Goal: Task Accomplishment & Management: Manage account settings

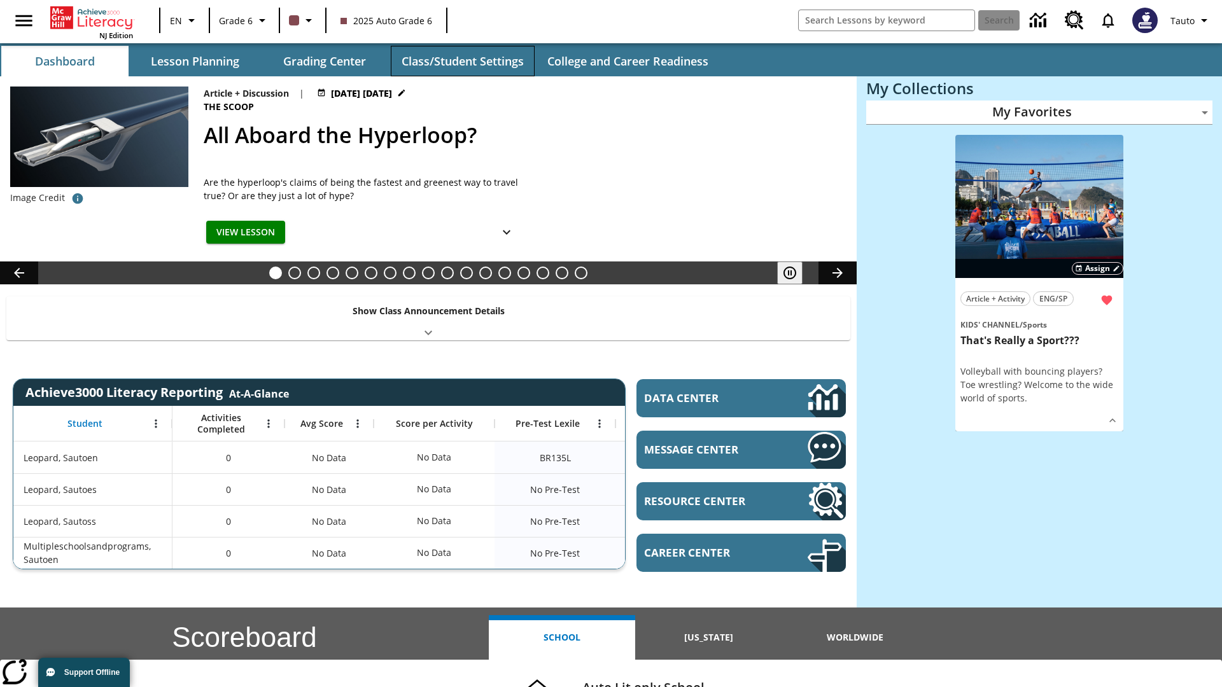
click at [462, 61] on button "Class/Student Settings" at bounding box center [463, 61] width 144 height 31
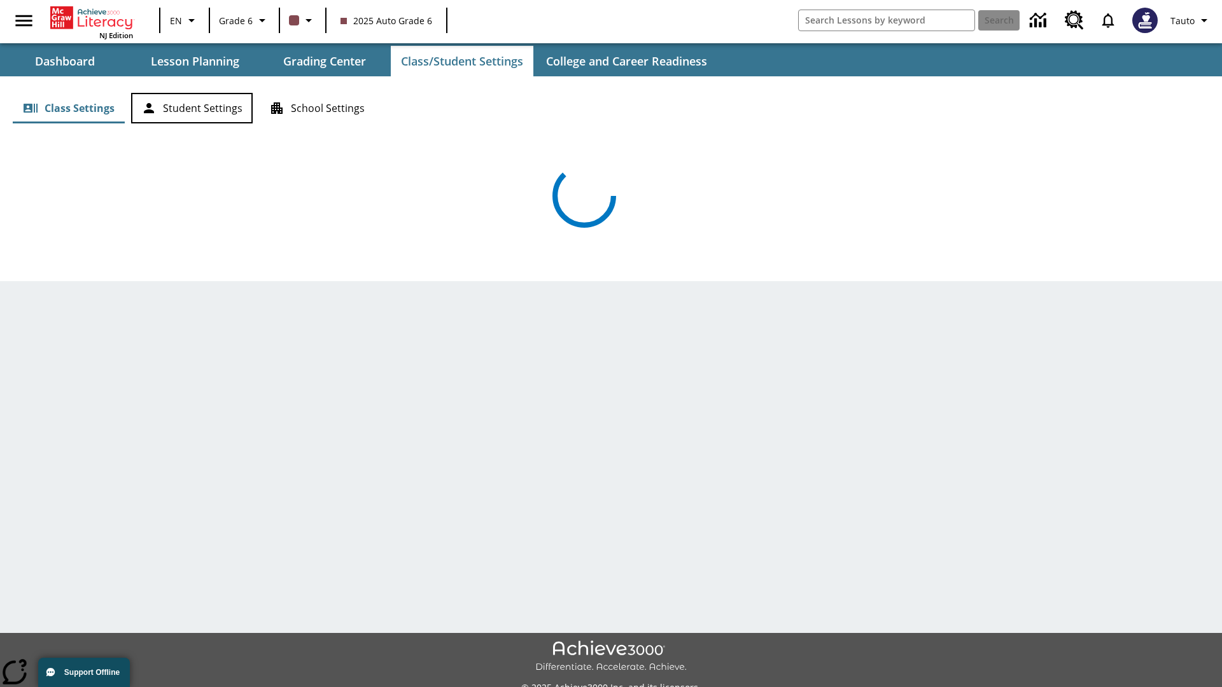
click at [192, 108] on button "Student Settings" at bounding box center [192, 108] width 122 height 31
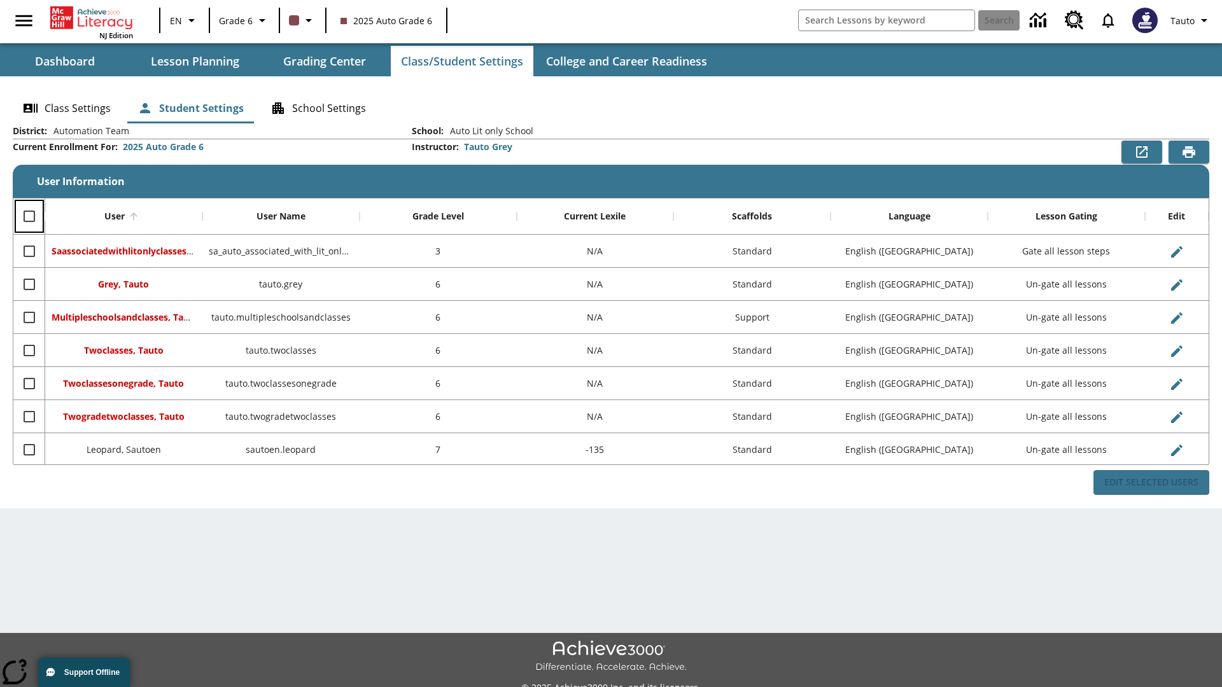
click at [29, 216] on input "Select all rows" at bounding box center [29, 216] width 27 height 27
checkbox input "true"
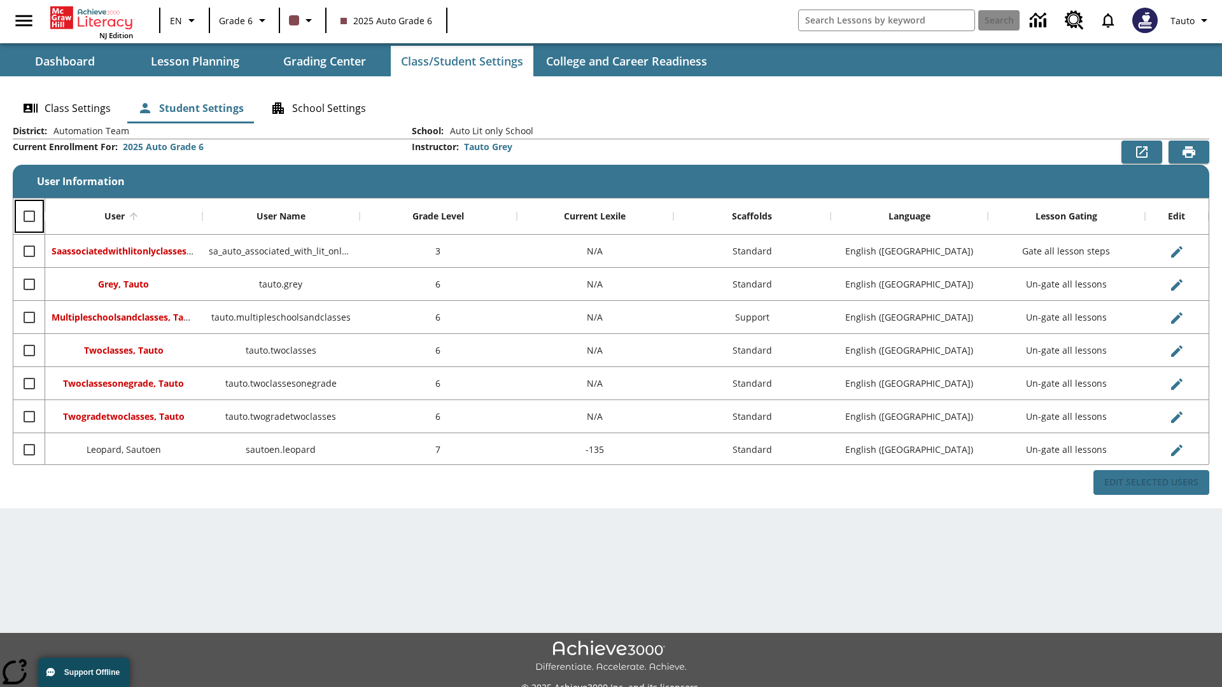
checkbox input "true"
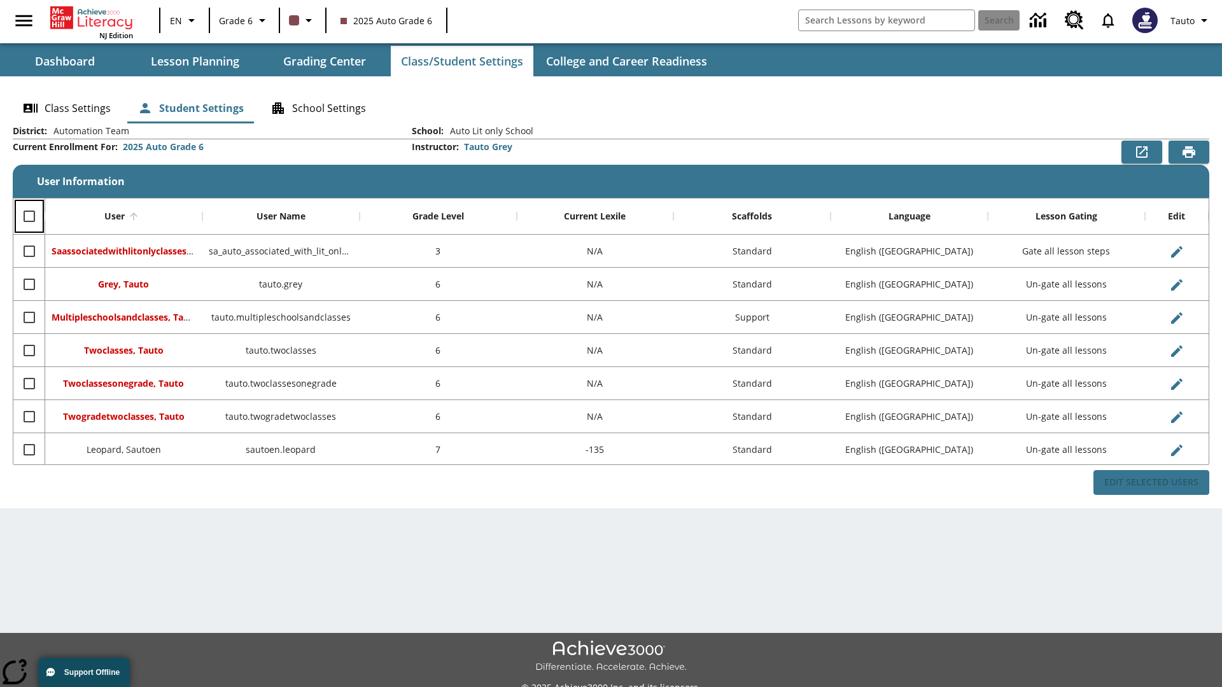
checkbox input "true"
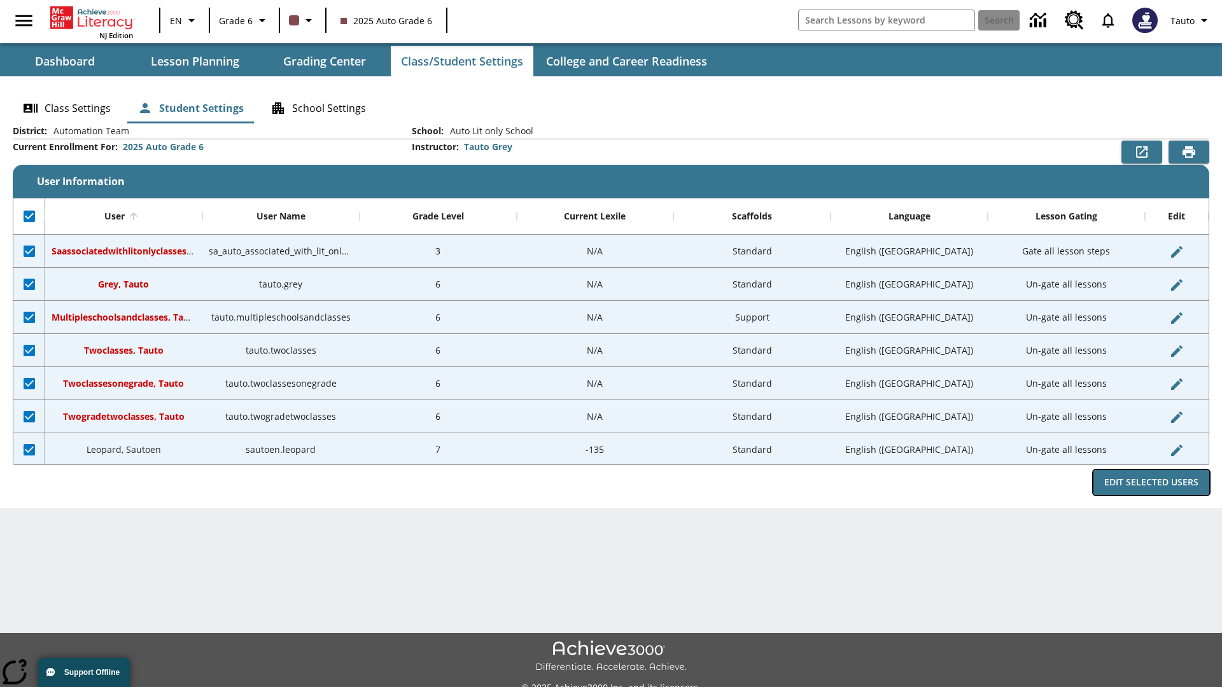
click at [1152, 483] on button "Edit Selected Users" at bounding box center [1152, 482] width 116 height 25
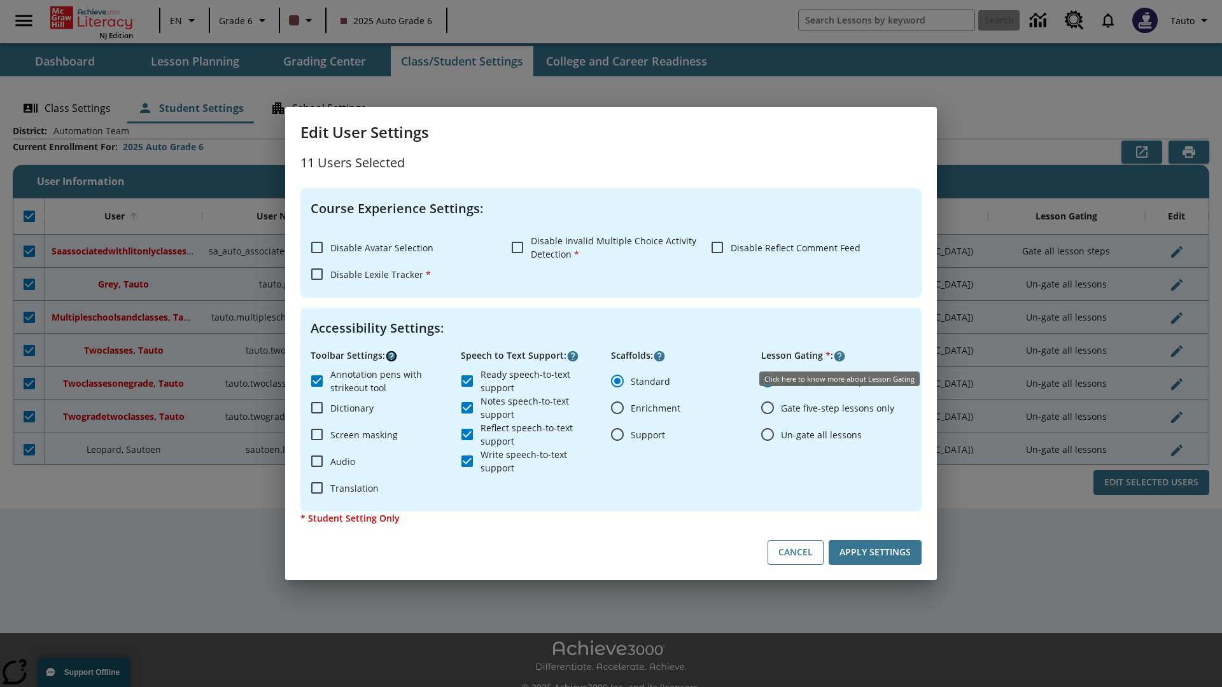
click at [391, 356] on icon "Click here to know more about" at bounding box center [391, 356] width 13 height 13
click at [573, 356] on icon "Click here to know more about" at bounding box center [573, 356] width 13 height 13
click at [840, 356] on icon "Click here to know more about" at bounding box center [839, 356] width 13 height 13
click at [659, 356] on icon "Click here to know more about" at bounding box center [659, 356] width 13 height 13
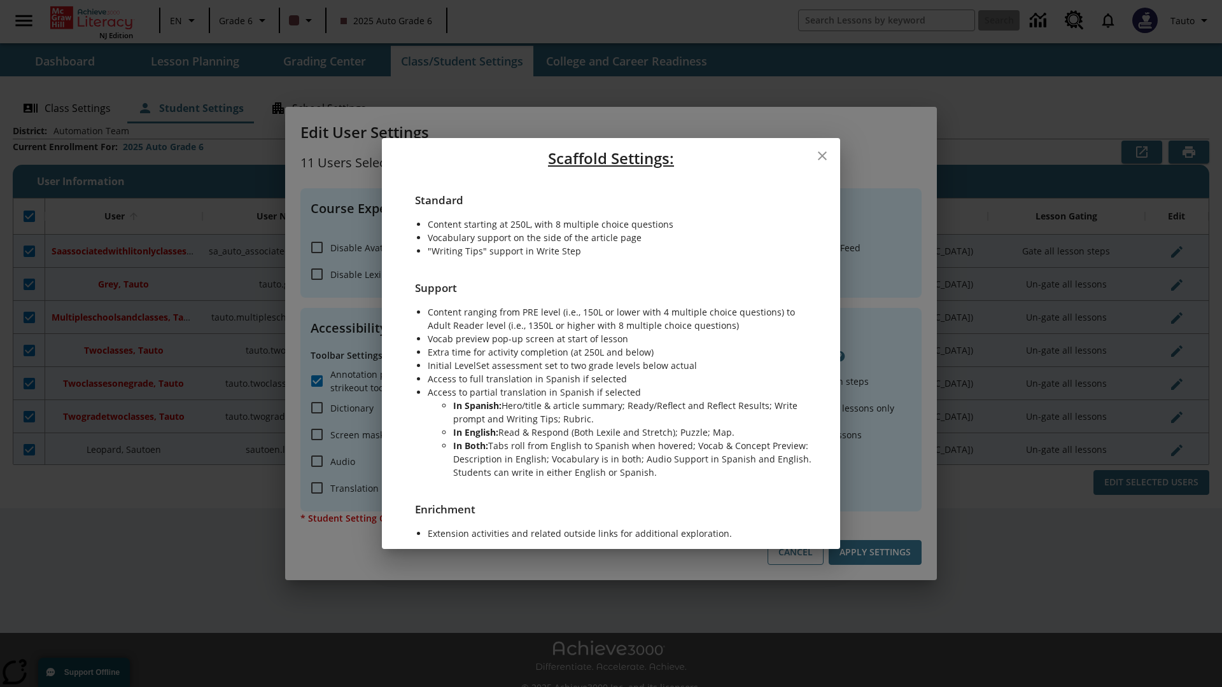
click at [822, 155] on icon "close" at bounding box center [822, 155] width 9 height 9
